Goal: Task Accomplishment & Management: Use online tool/utility

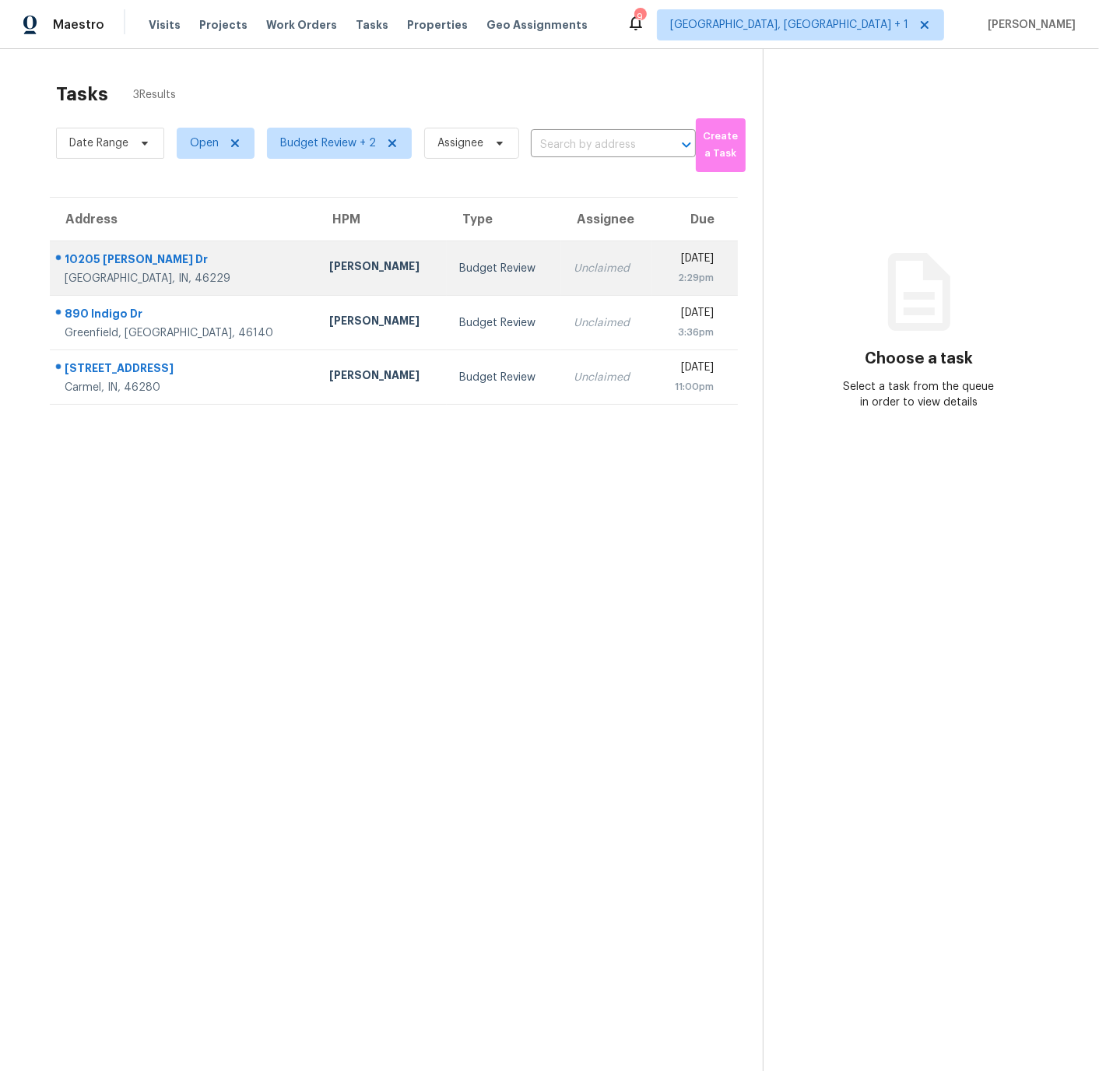
click at [207, 262] on div "10205 Chris Dr" at bounding box center [185, 260] width 240 height 19
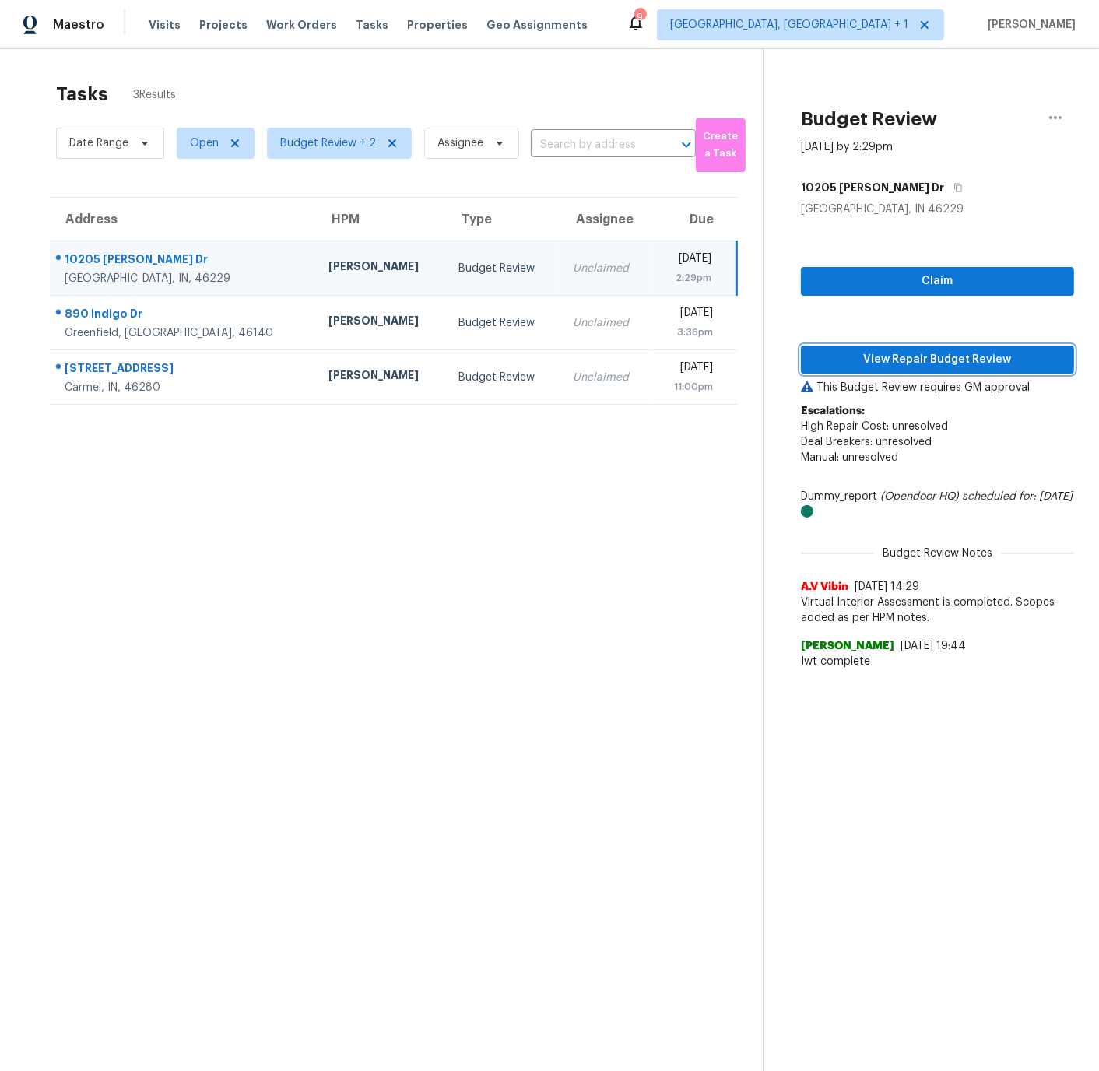
click at [917, 357] on span "View Repair Budget Review" at bounding box center [937, 359] width 248 height 19
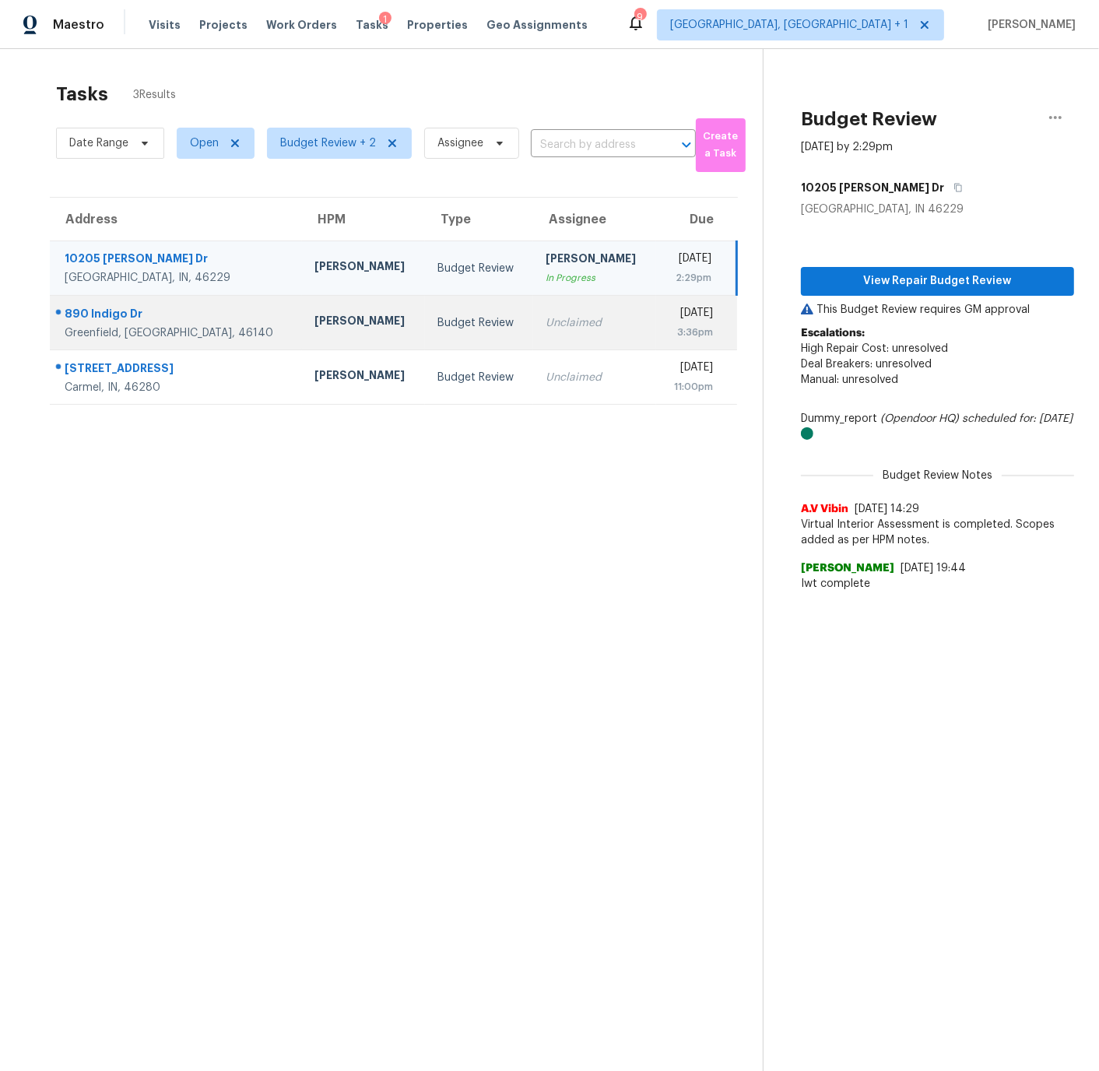
click at [204, 319] on div "890 Indigo Dr" at bounding box center [177, 315] width 225 height 19
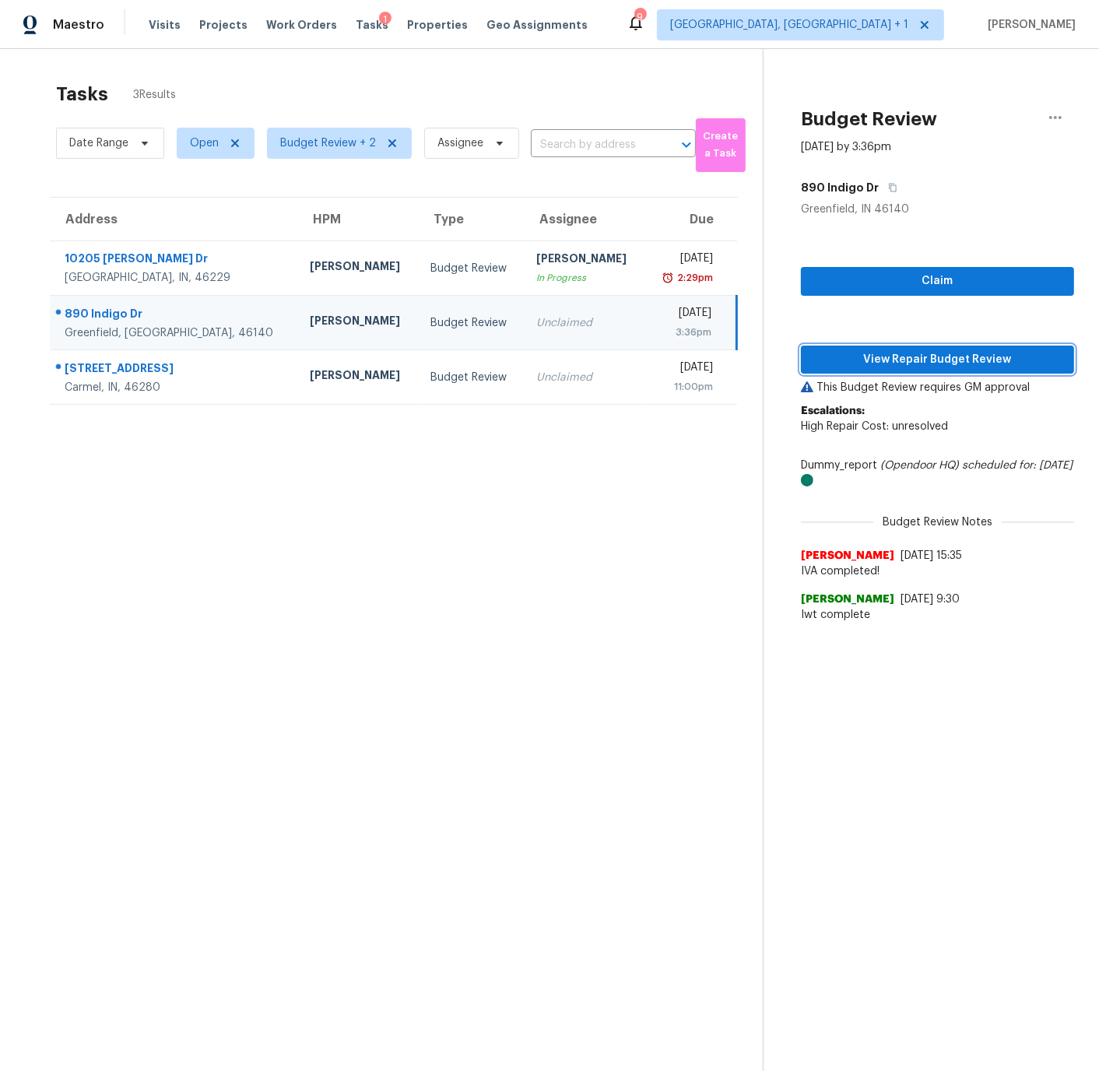
click at [925, 359] on span "View Repair Budget Review" at bounding box center [937, 359] width 248 height 19
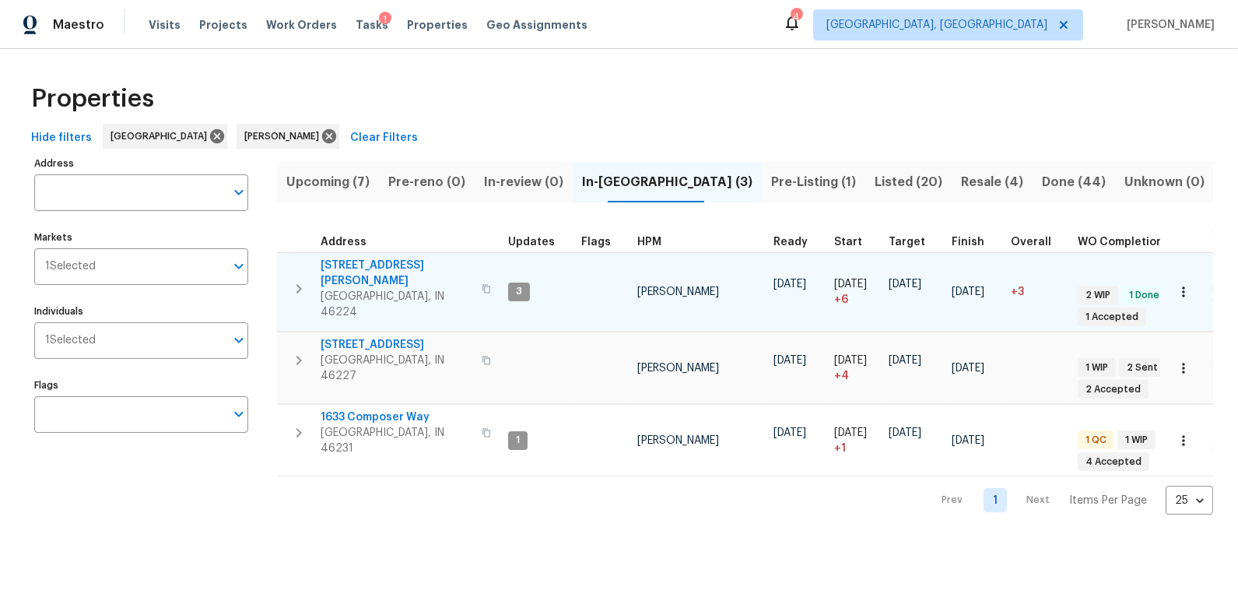
click at [359, 262] on span "3152 Allison Ave" at bounding box center [397, 273] width 152 height 31
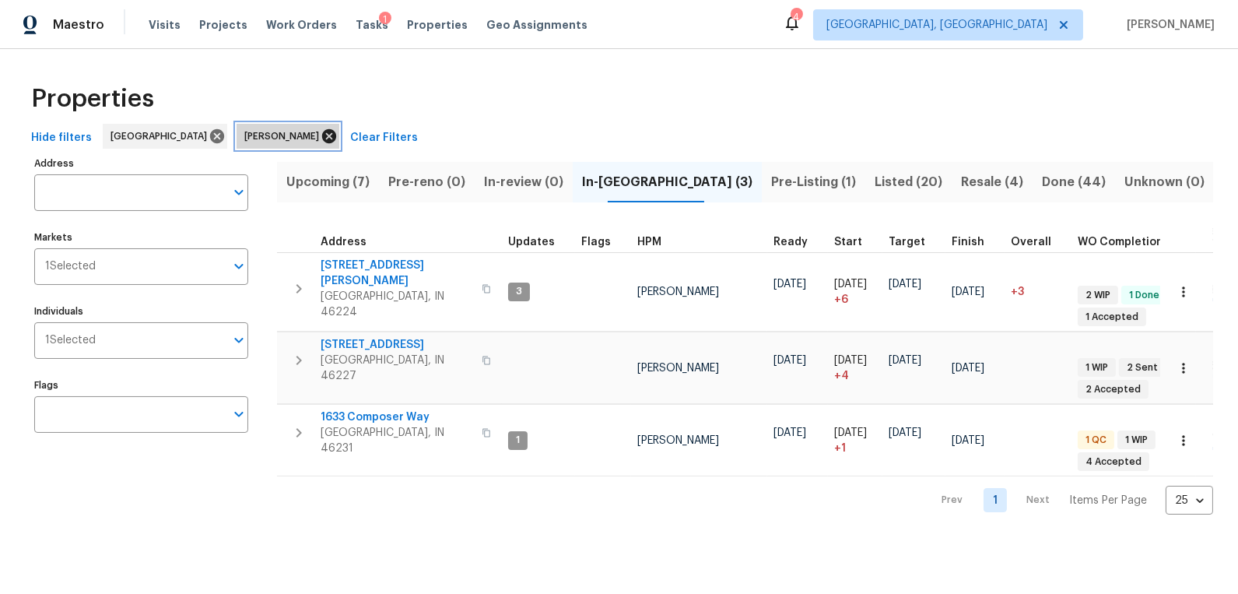
click at [322, 135] on icon at bounding box center [329, 136] width 14 height 14
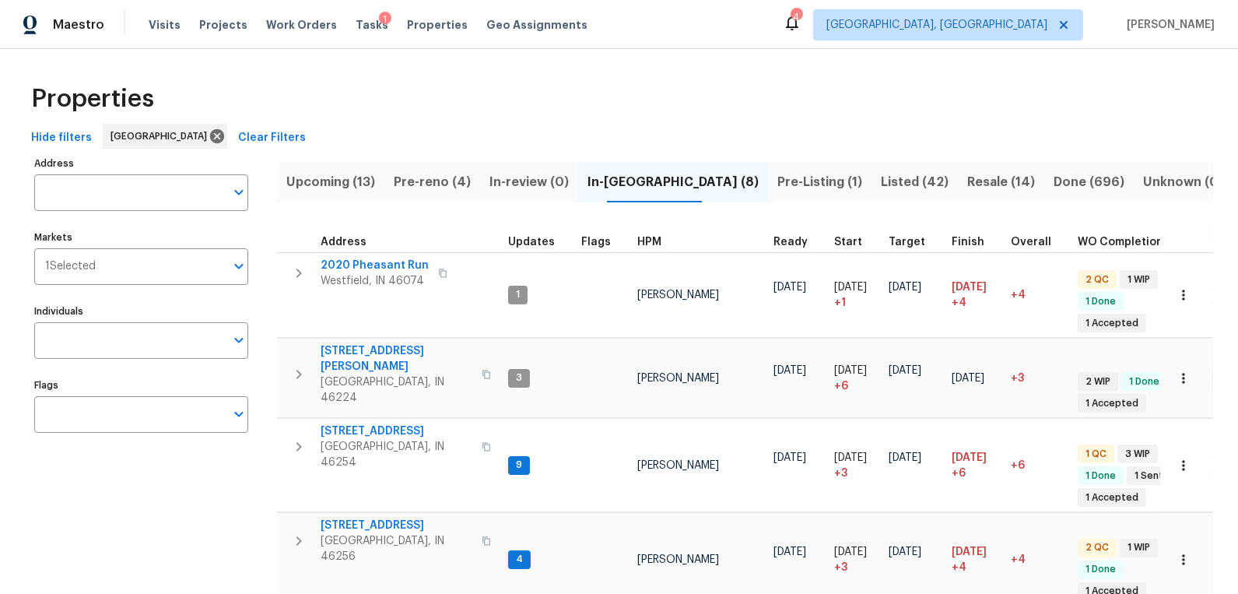
click at [648, 183] on span "In-reno (8)" at bounding box center [672, 182] width 171 height 22
click at [447, 183] on span "Pre-reno (4)" at bounding box center [432, 182] width 77 height 22
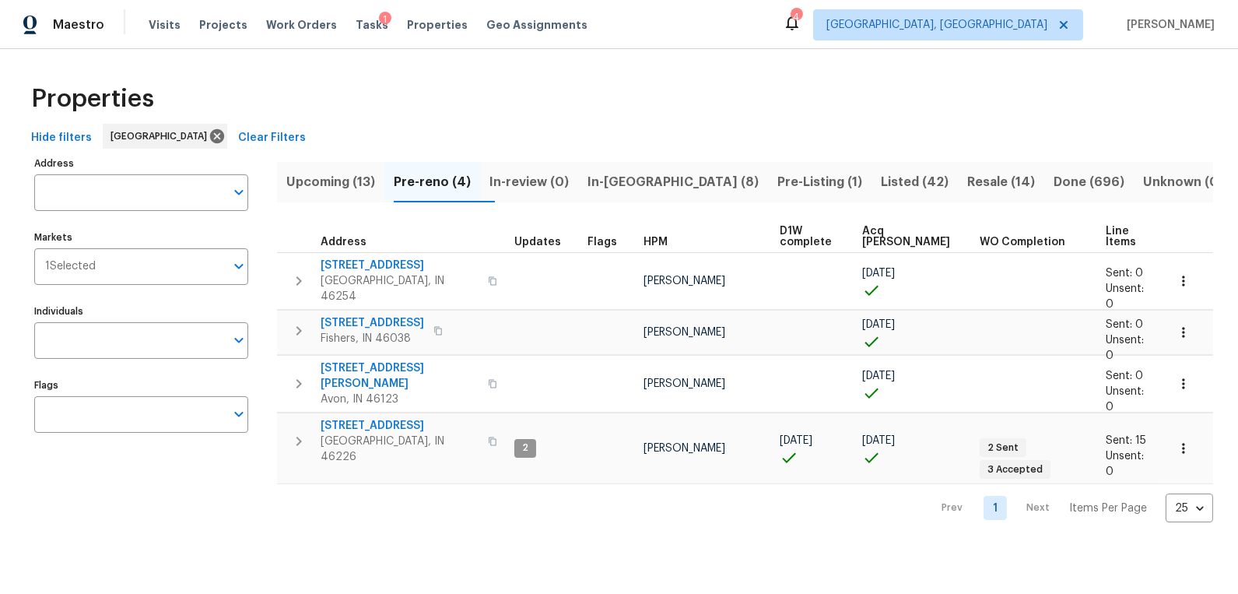
click at [591, 92] on div "Properties" at bounding box center [619, 99] width 1188 height 50
click at [980, 33] on span "Indianapolis, IN" at bounding box center [948, 24] width 270 height 31
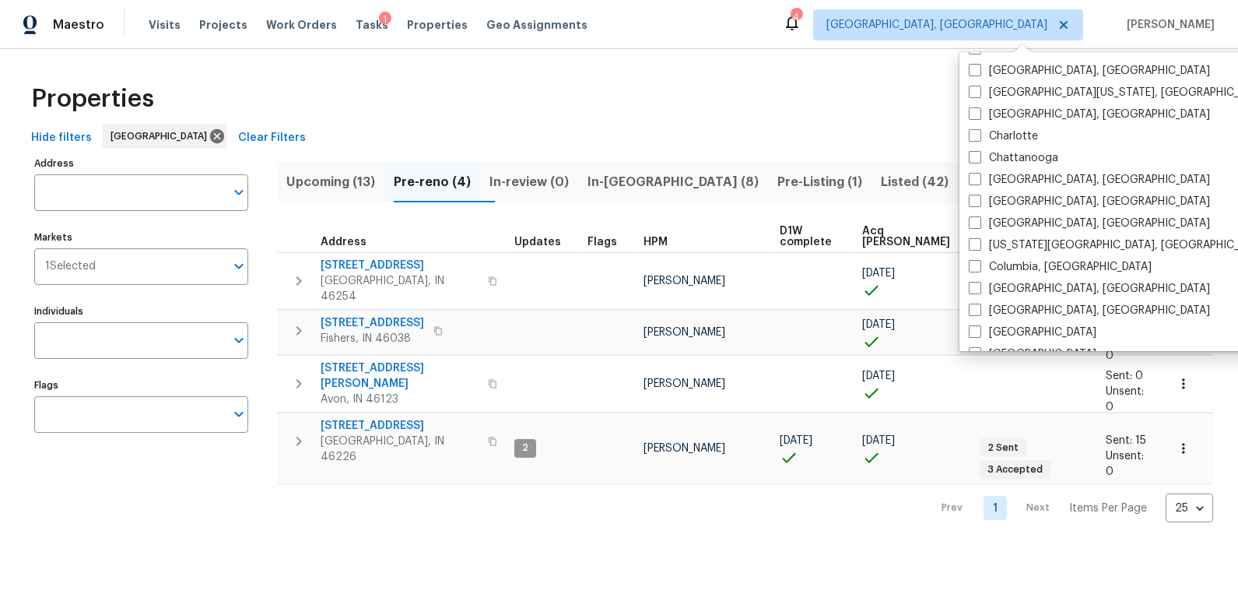
scroll to position [181, 0]
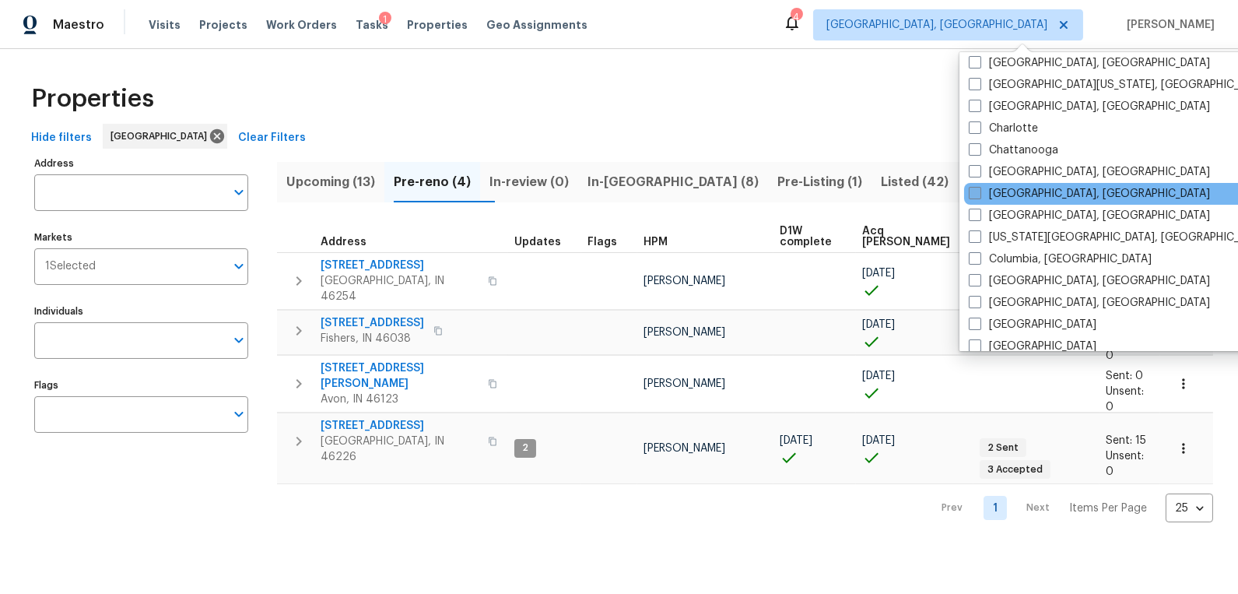
click at [976, 197] on span at bounding box center [975, 193] width 12 height 12
click at [976, 196] on input "Cincinnati, OH" at bounding box center [974, 191] width 10 height 10
checkbox input "true"
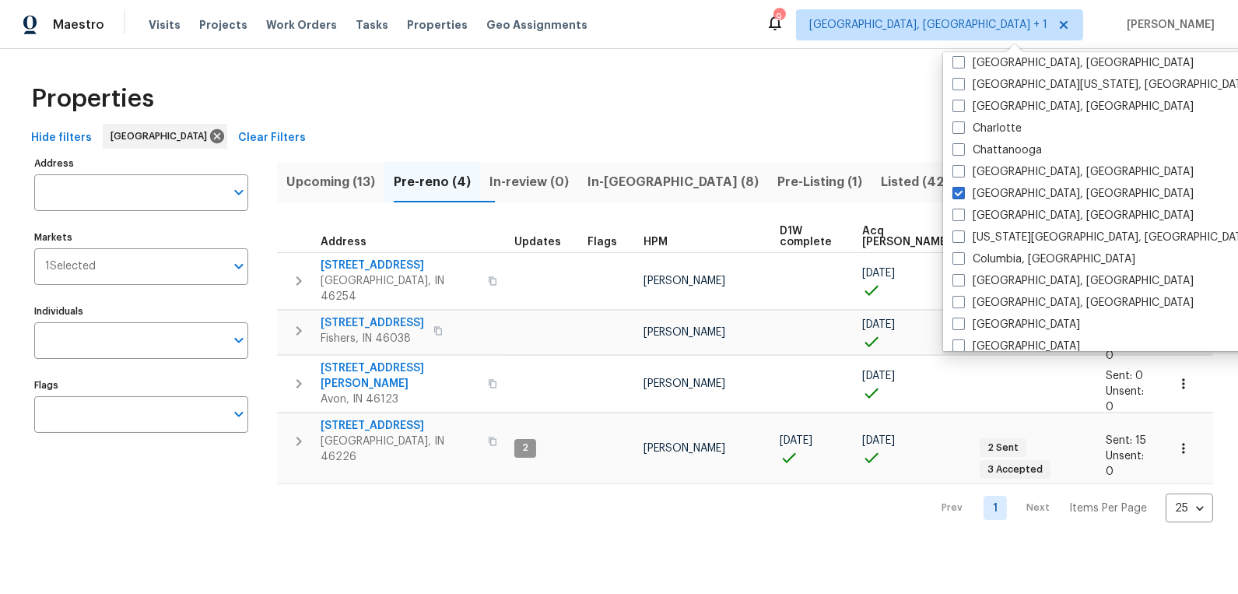
click at [666, 94] on div "Properties" at bounding box center [619, 99] width 1188 height 50
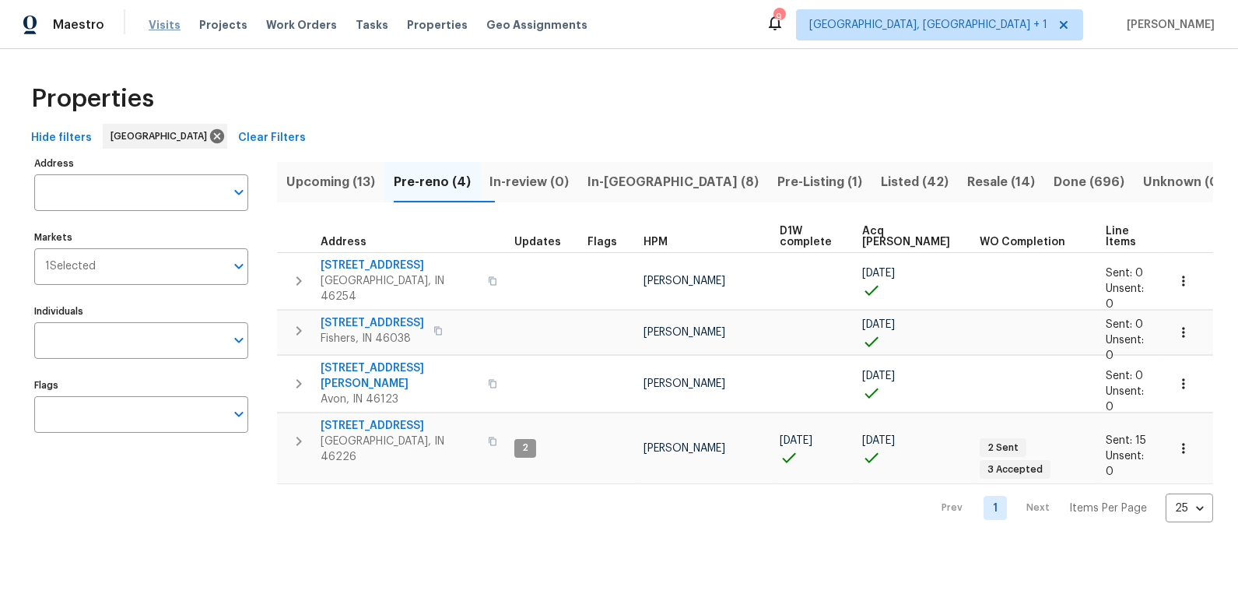
click at [163, 23] on span "Visits" at bounding box center [165, 25] width 32 height 16
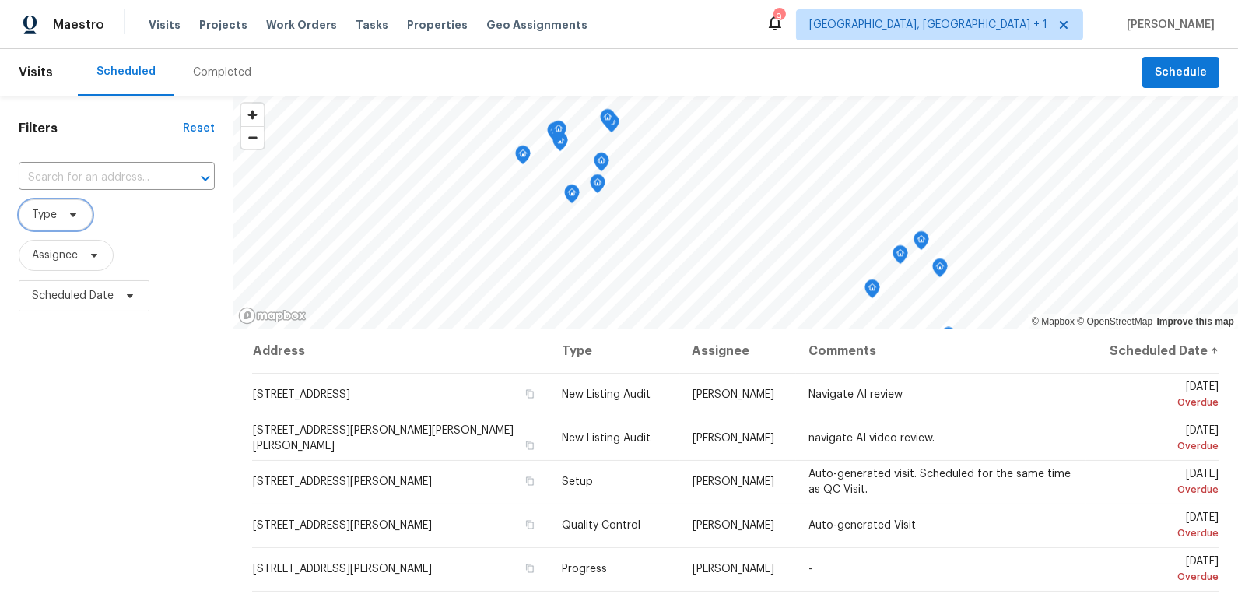
click at [53, 219] on span "Type" at bounding box center [44, 215] width 25 height 16
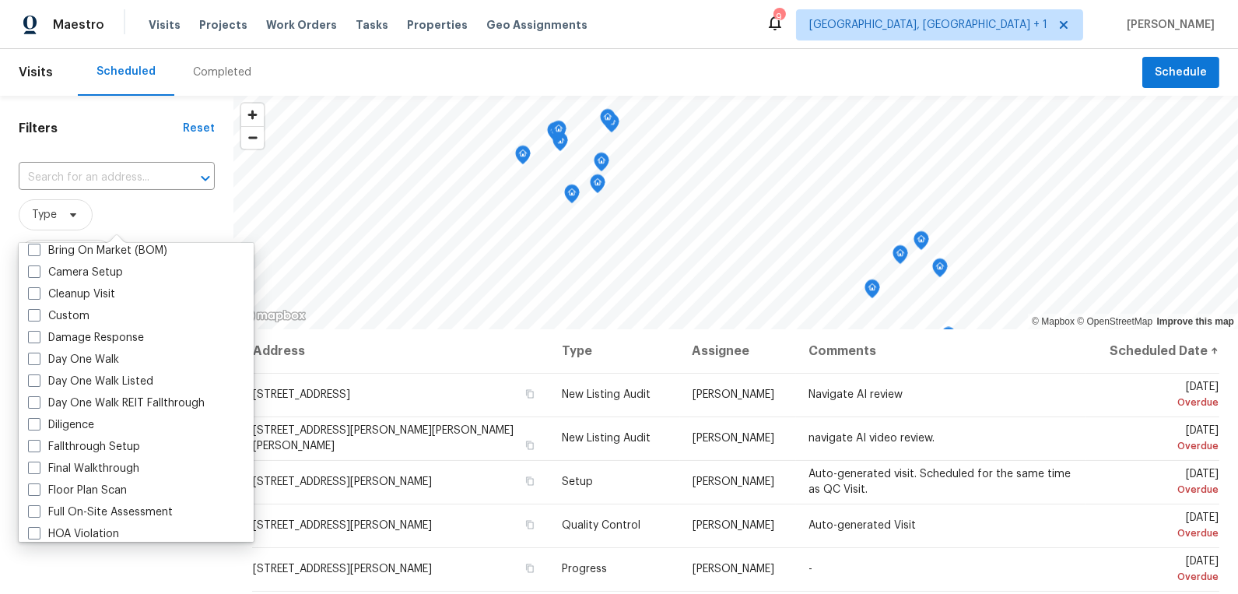
scroll to position [184, 0]
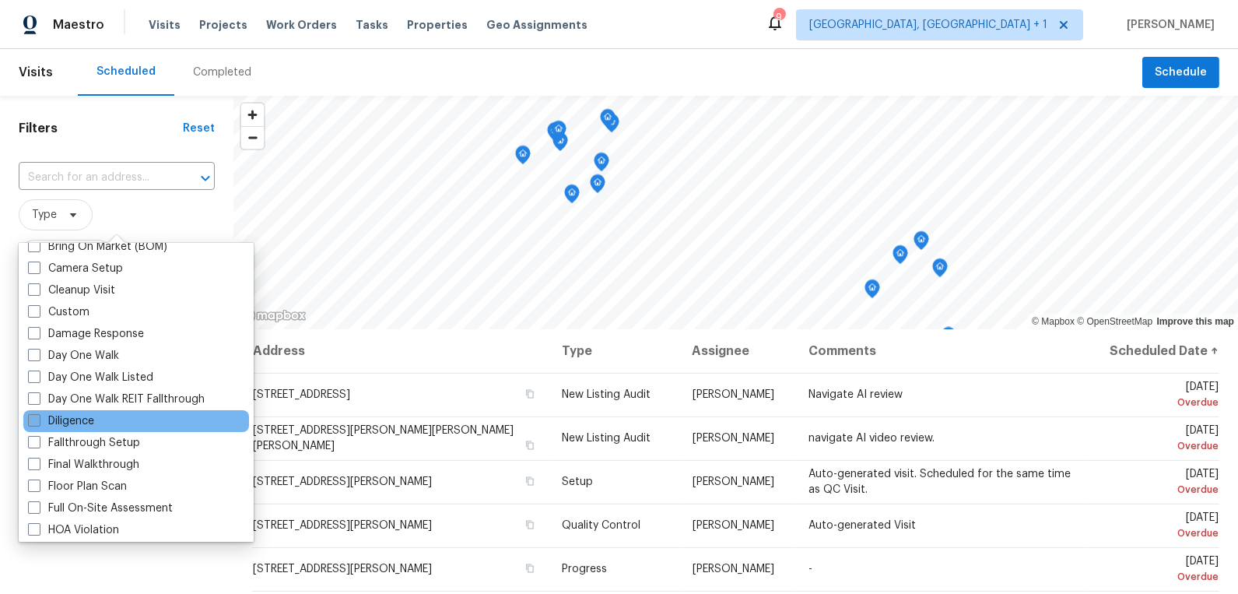
click at [34, 419] on span at bounding box center [34, 420] width 12 height 12
click at [34, 419] on input "Diligence" at bounding box center [33, 418] width 10 height 10
checkbox input "true"
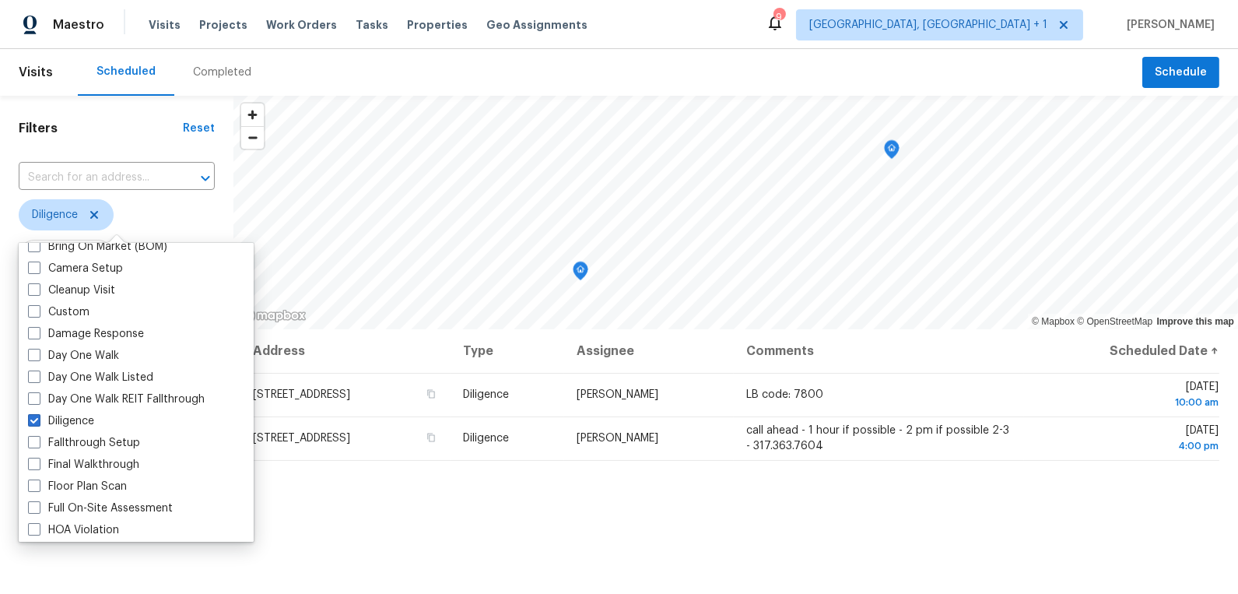
click at [399, 527] on div "Address Type Assignee Comments Scheduled Date ↑ 2898 Mossy Brink Ct, Maineville…" at bounding box center [735, 566] width 1005 height 475
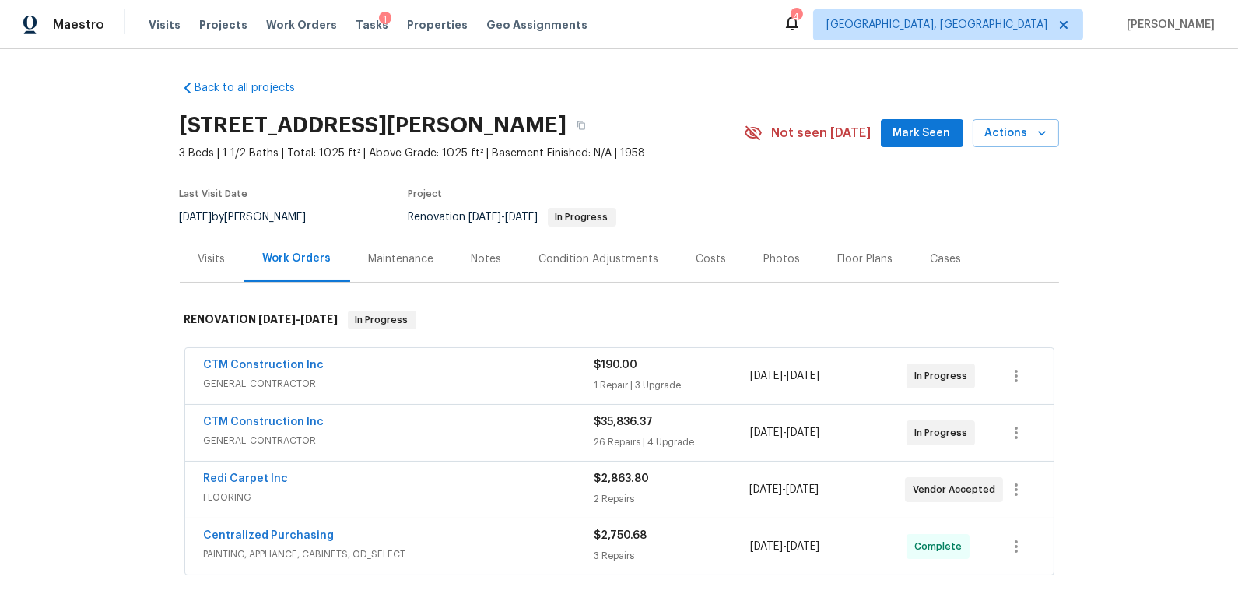
click at [388, 358] on div "CTM Construction Inc" at bounding box center [399, 366] width 391 height 19
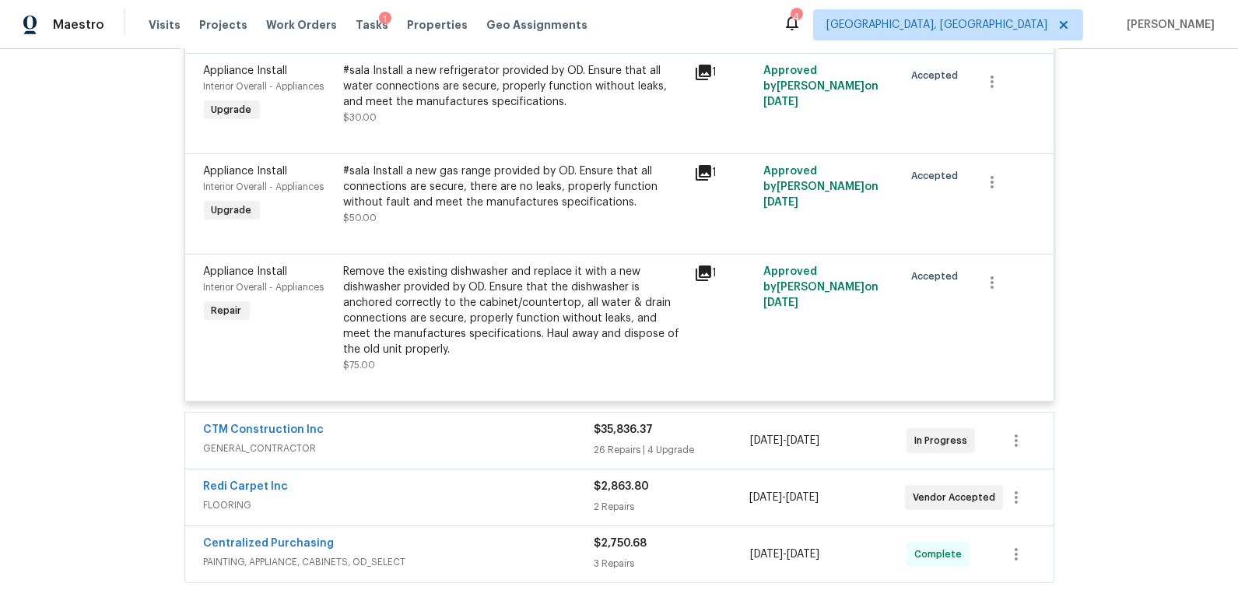
scroll to position [718, 0]
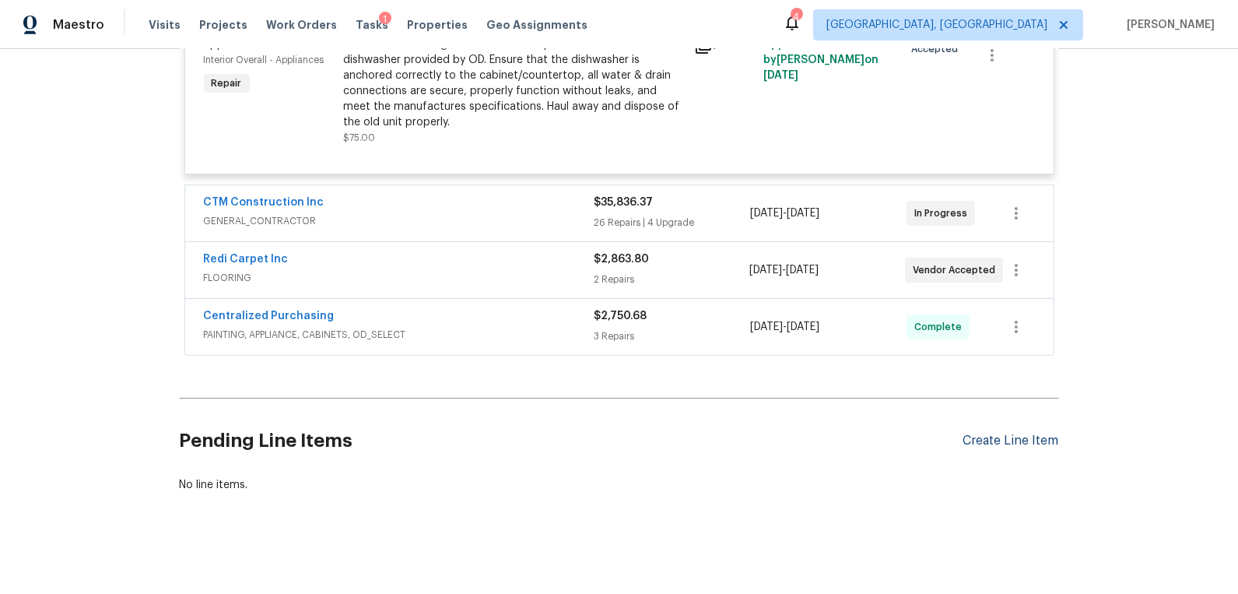
click at [991, 433] on div "Create Line Item" at bounding box center [1011, 440] width 96 height 15
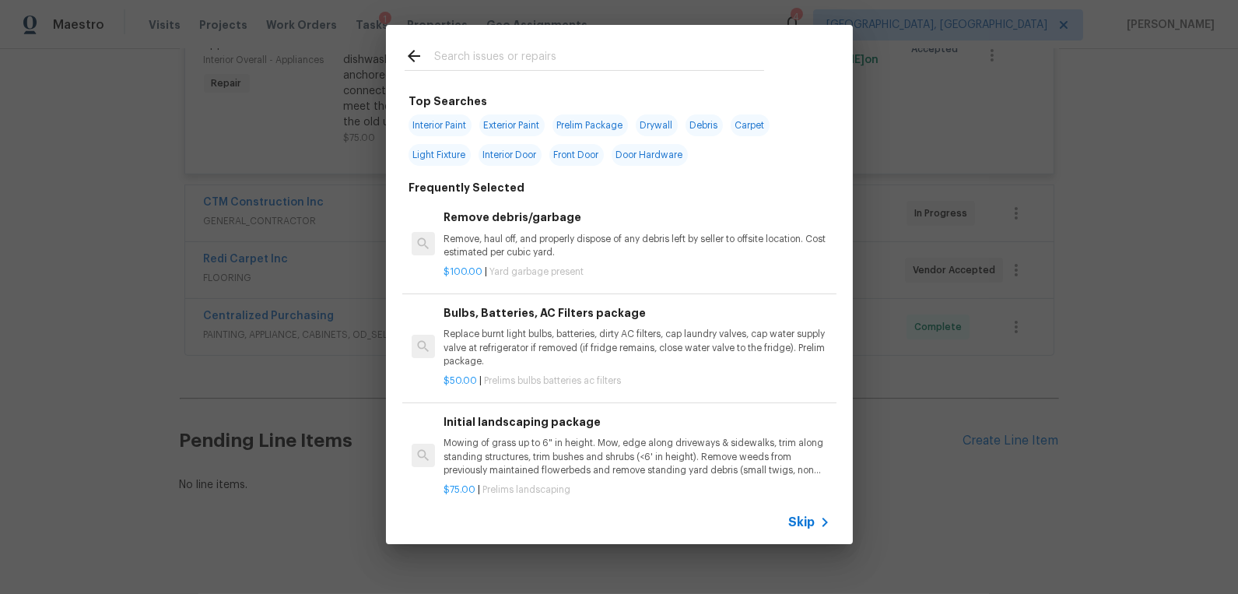
click at [451, 58] on input "text" at bounding box center [599, 58] width 330 height 23
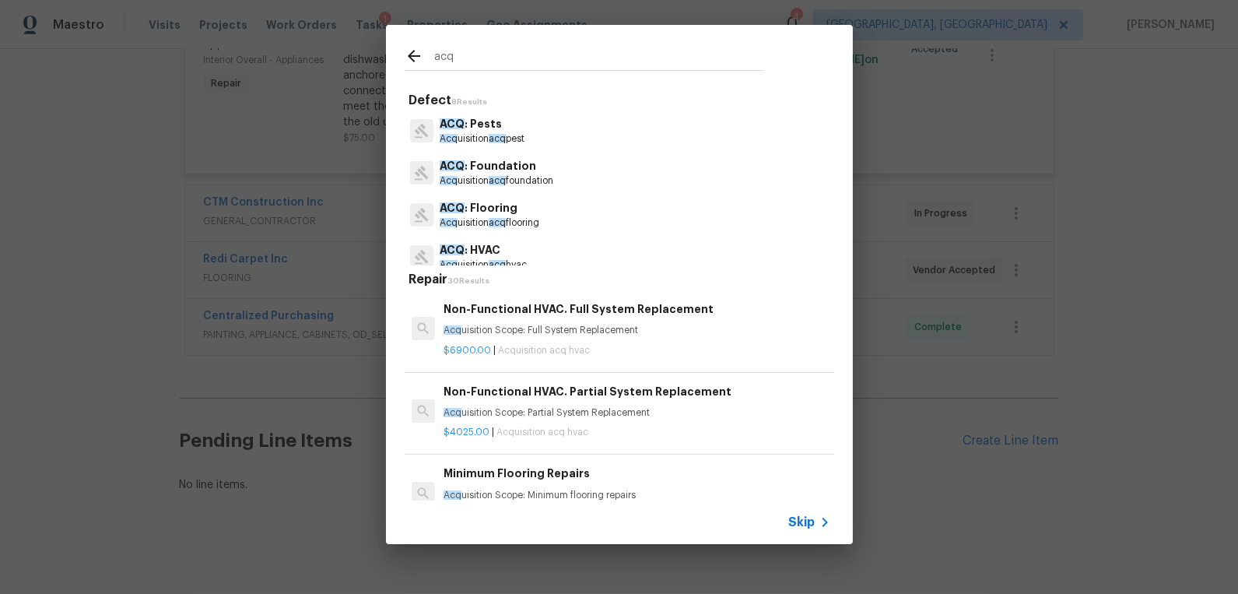
type input "acq"
click at [473, 174] on p "ACQ : Foundation" at bounding box center [497, 166] width 114 height 16
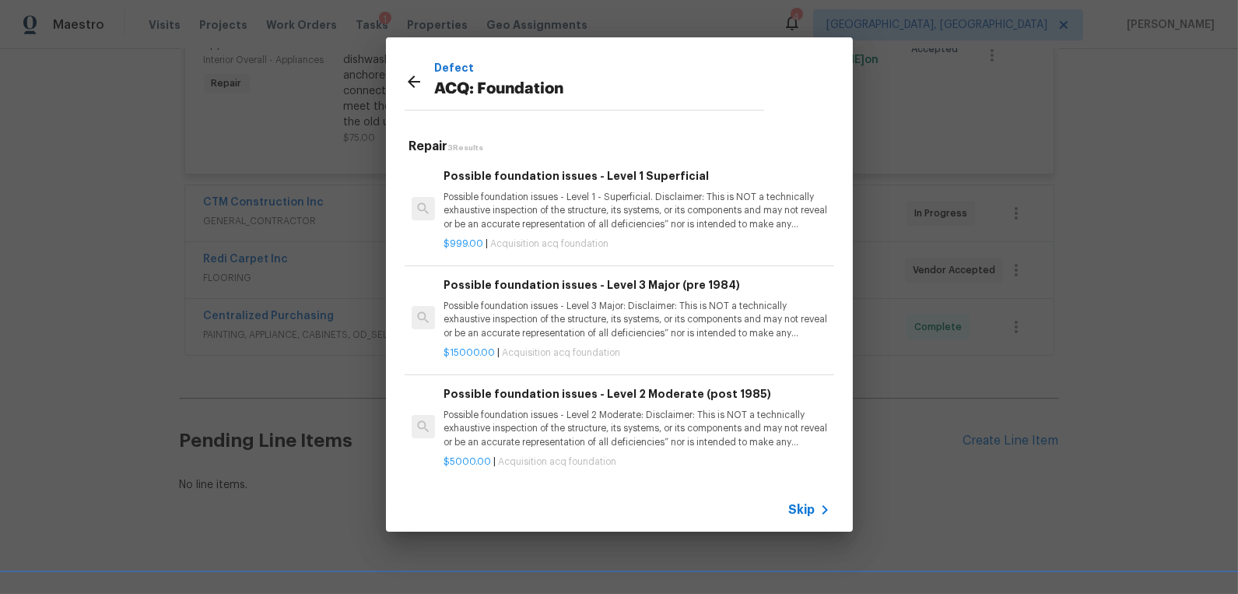
scroll to position [2, 0]
click at [454, 412] on p "Possible foundation issues - Level 2 Moderate: Disclaimer: This is NOT a techni…" at bounding box center [637, 427] width 386 height 40
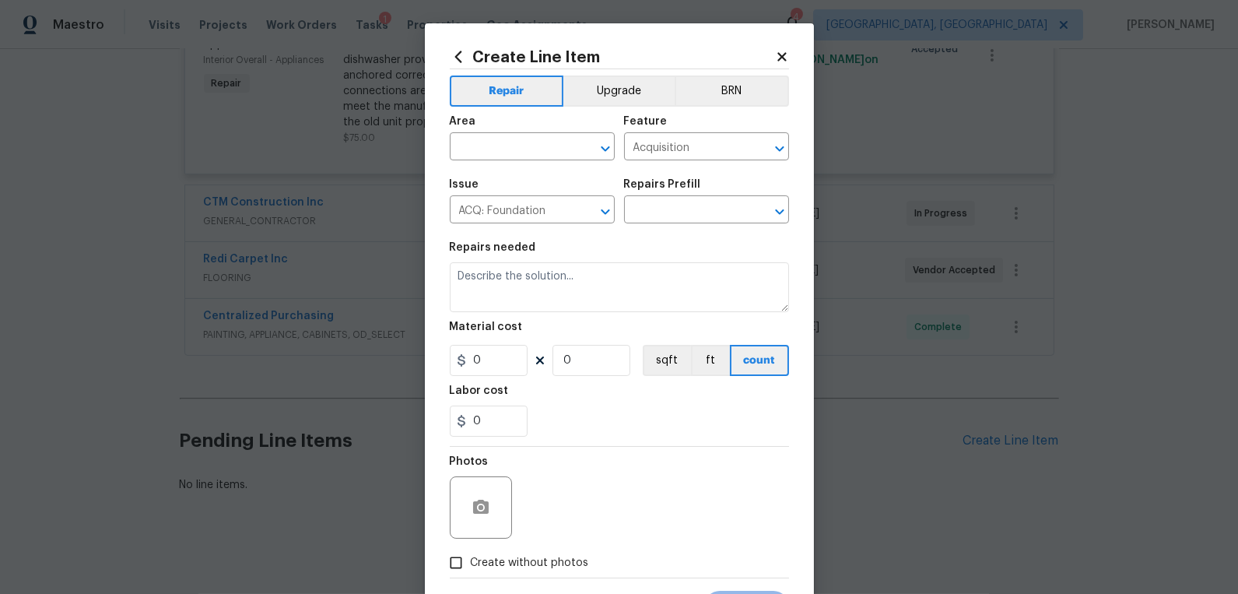
type textarea "Possible foundation issues - Level 2 Moderate: Disclaimer: This is NOT a techni…"
type input "1"
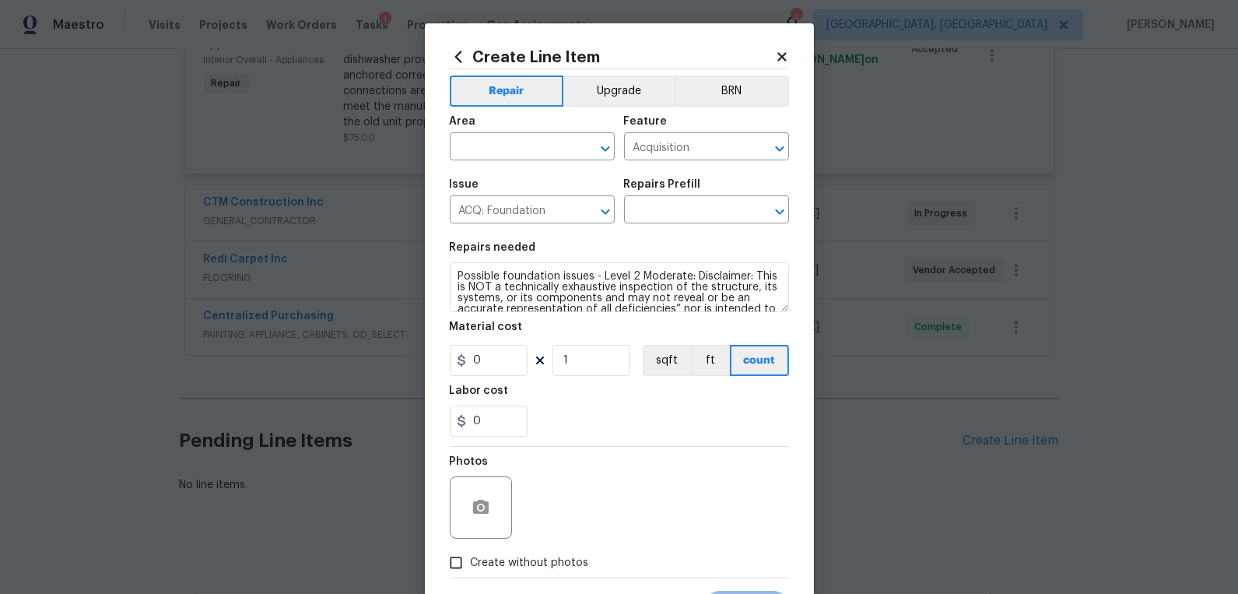
type input "Possible foundation issues - Level 2 Moderate (post 1985) $5,000.00"
type input "5000"
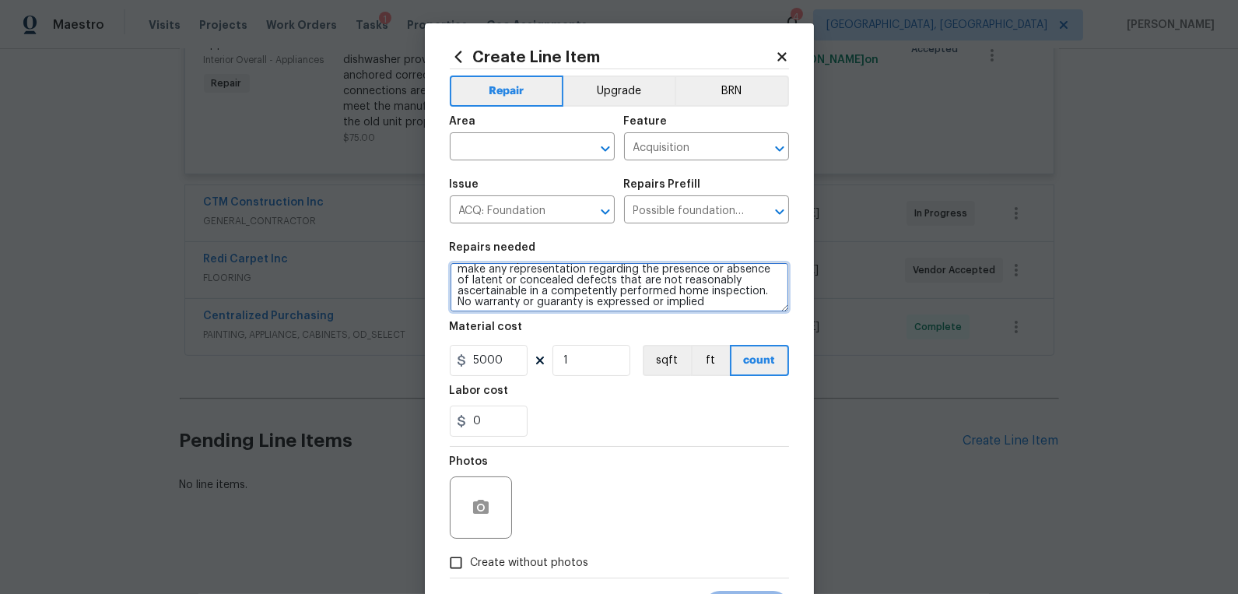
scroll to position [54, 0]
drag, startPoint x: 458, startPoint y: 276, endPoint x: 782, endPoint y: 307, distance: 325.2
click at [782, 307] on textarea "Possible foundation issues - Level 2 Moderate: Disclaimer: This is NOT a techni…" at bounding box center [619, 287] width 339 height 50
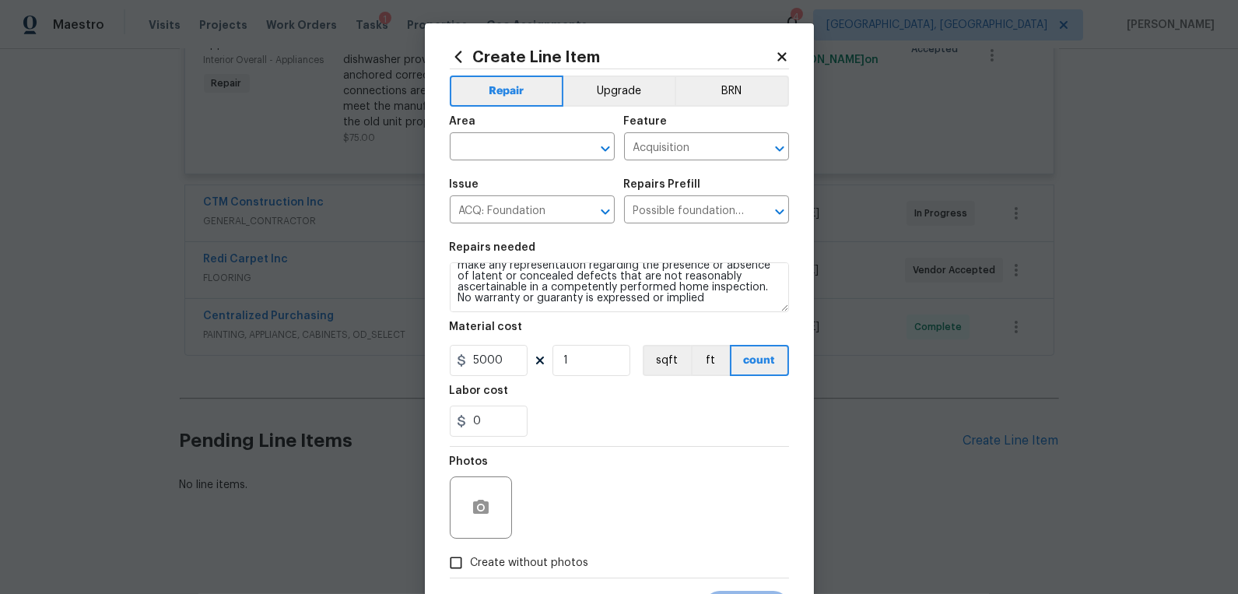
click at [783, 54] on icon at bounding box center [781, 56] width 9 height 9
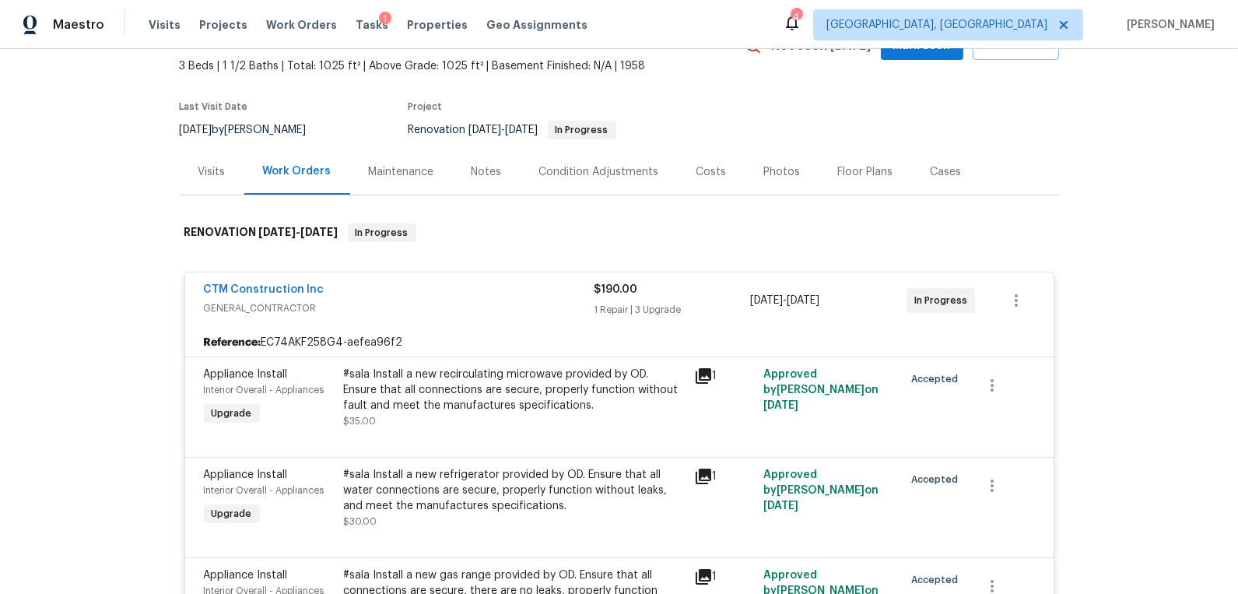
scroll to position [0, 0]
